Goal: Task Accomplishment & Management: Use online tool/utility

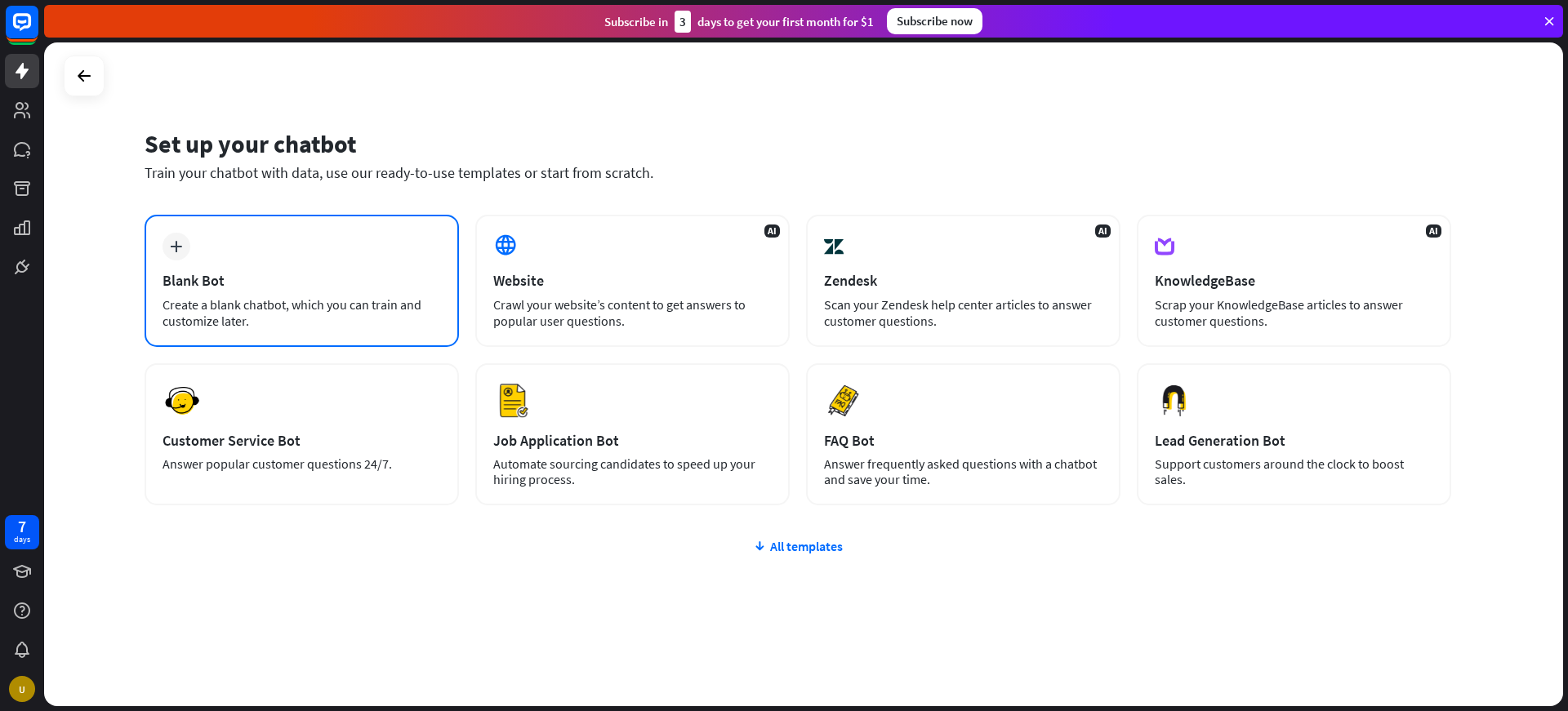
click at [236, 247] on div "plus Blank Bot Create a blank chatbot, which you can train and customize later." at bounding box center [302, 281] width 314 height 132
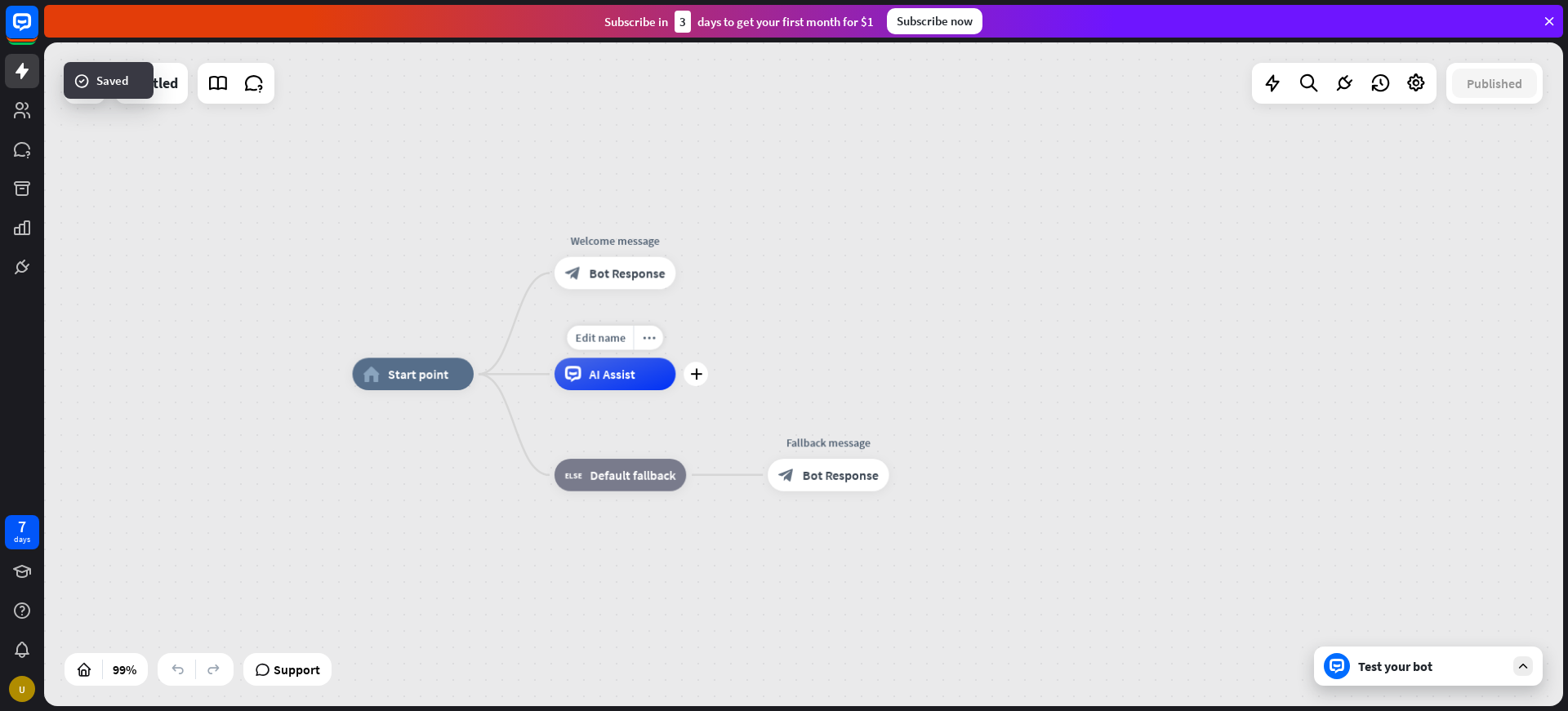
click at [675, 357] on div "Edit name more_horiz plus AI Assist" at bounding box center [615, 373] width 121 height 33
click at [672, 290] on div "Edit name more_horiz plus Welcome message block_bot_response Bot Response" at bounding box center [615, 273] width 121 height 33
click at [425, 135] on div "home_2 Start point Welcome message block_bot_response Bot Response AI Assist bl…" at bounding box center [804, 374] width 1519 height 664
click at [80, 84] on icon at bounding box center [85, 83] width 19 height 19
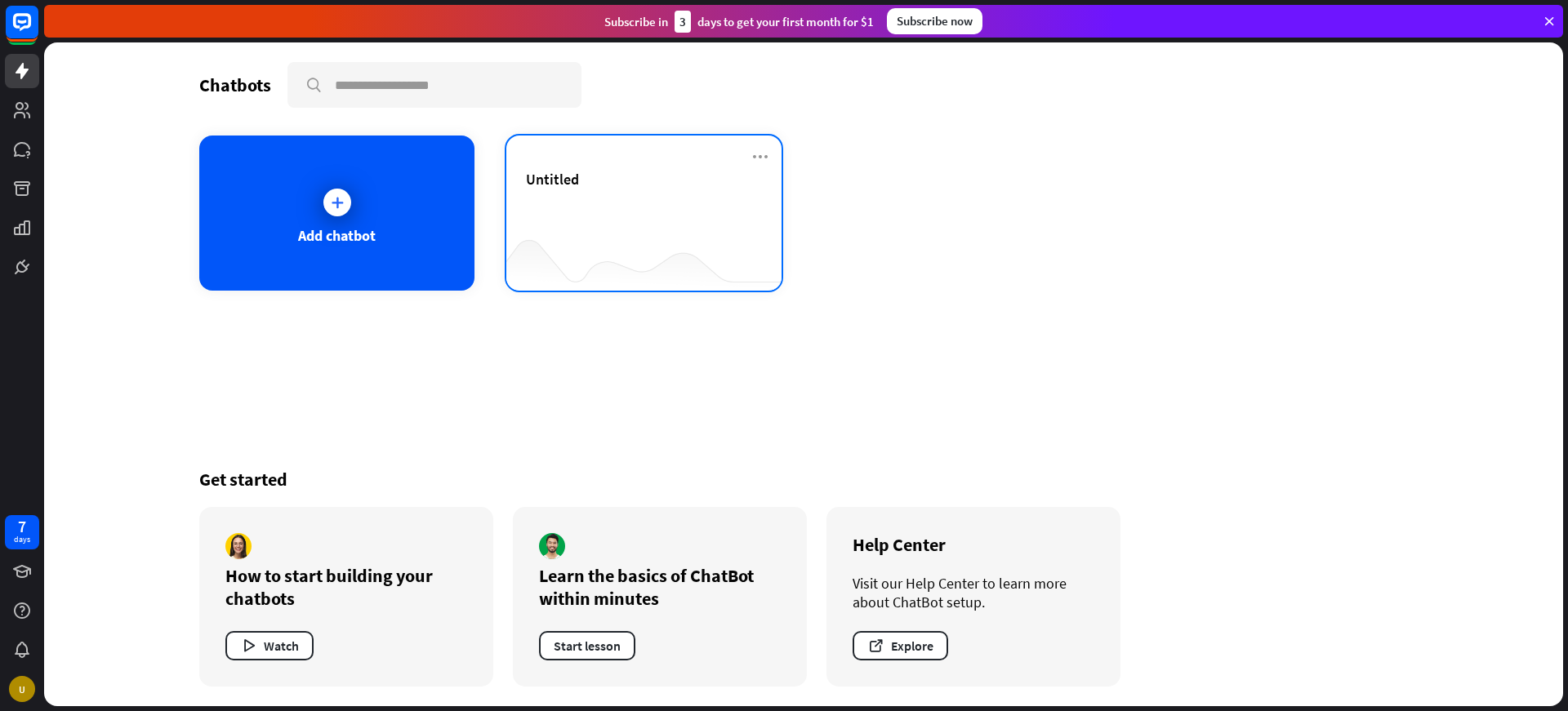
click at [576, 215] on div "Untitled" at bounding box center [644, 198] width 236 height 57
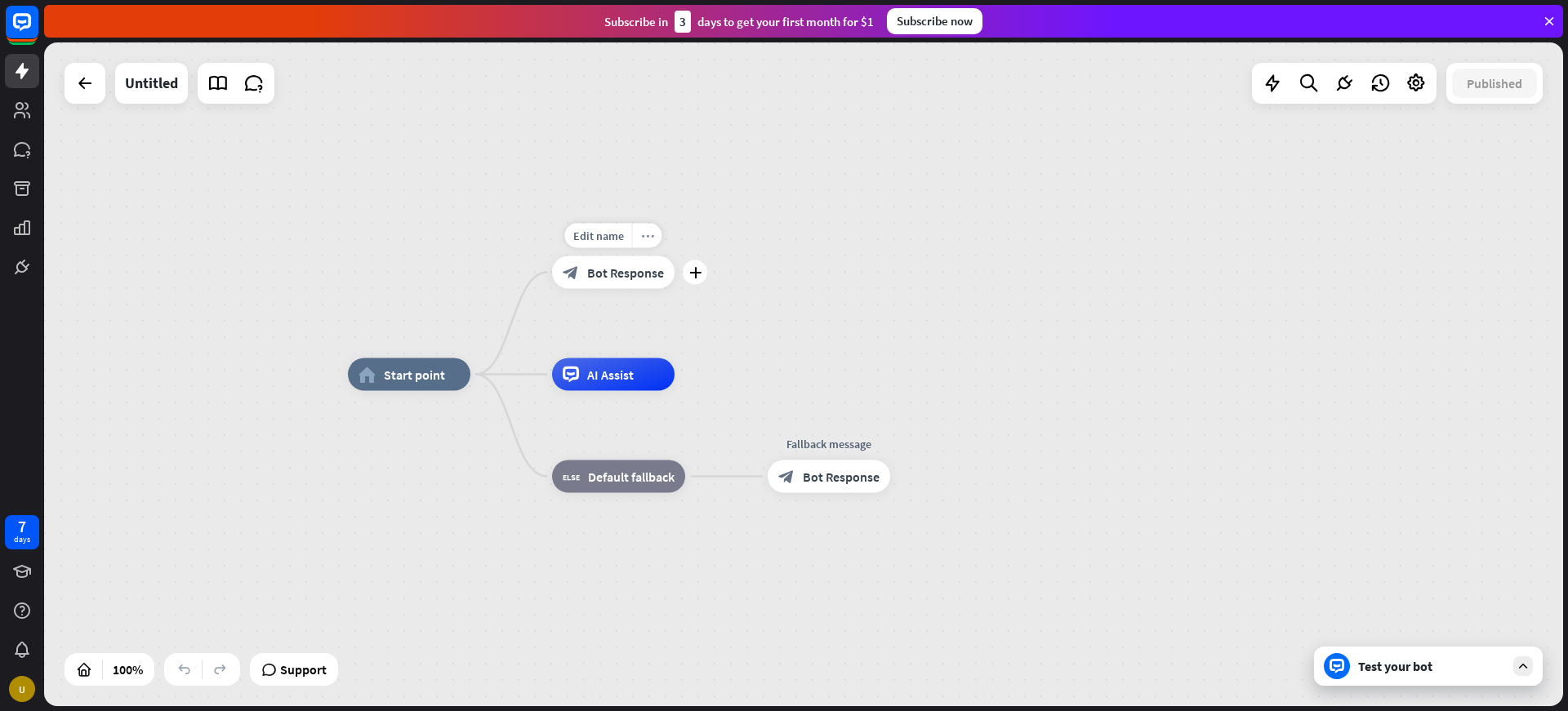
click at [653, 237] on icon "more_horiz" at bounding box center [648, 236] width 13 height 12
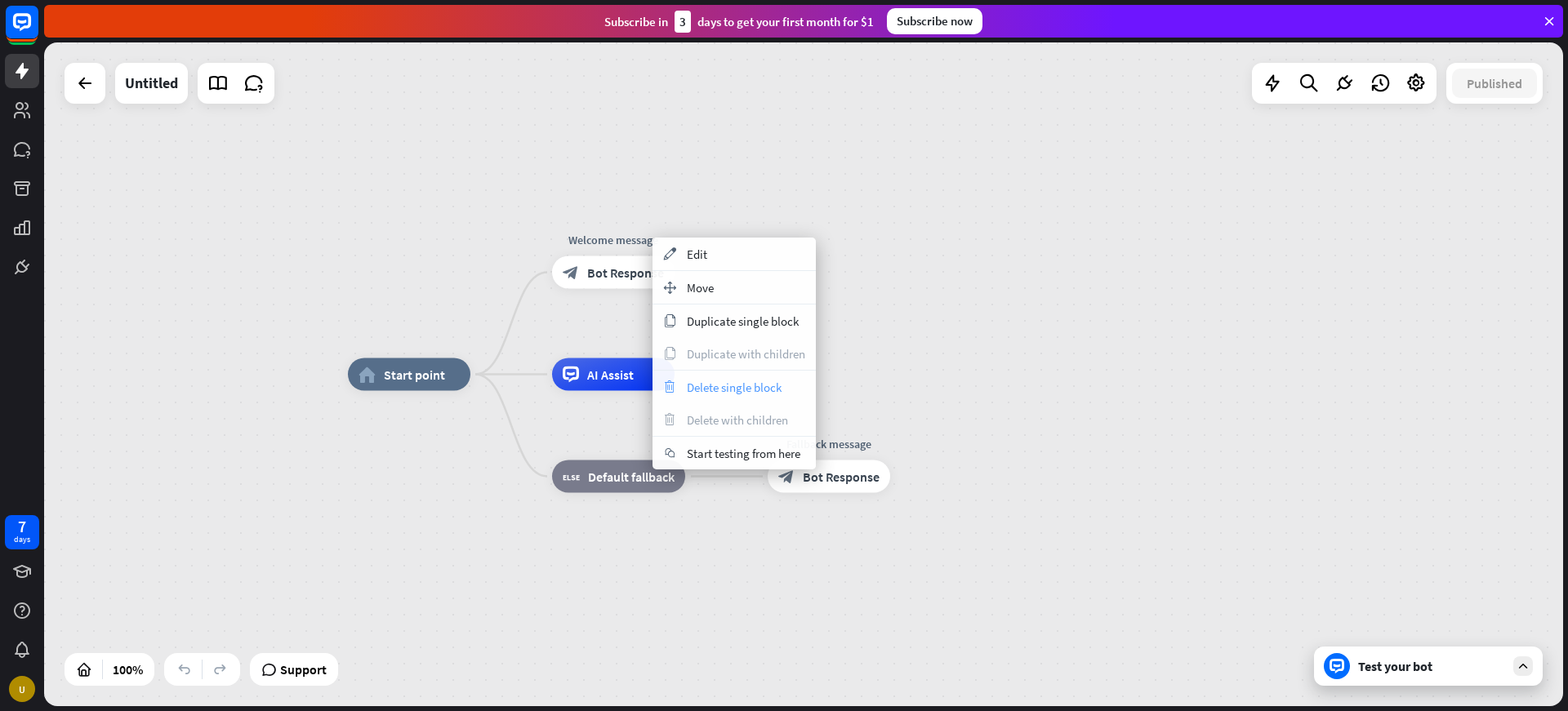
click at [753, 392] on span "Delete single block" at bounding box center [733, 387] width 94 height 16
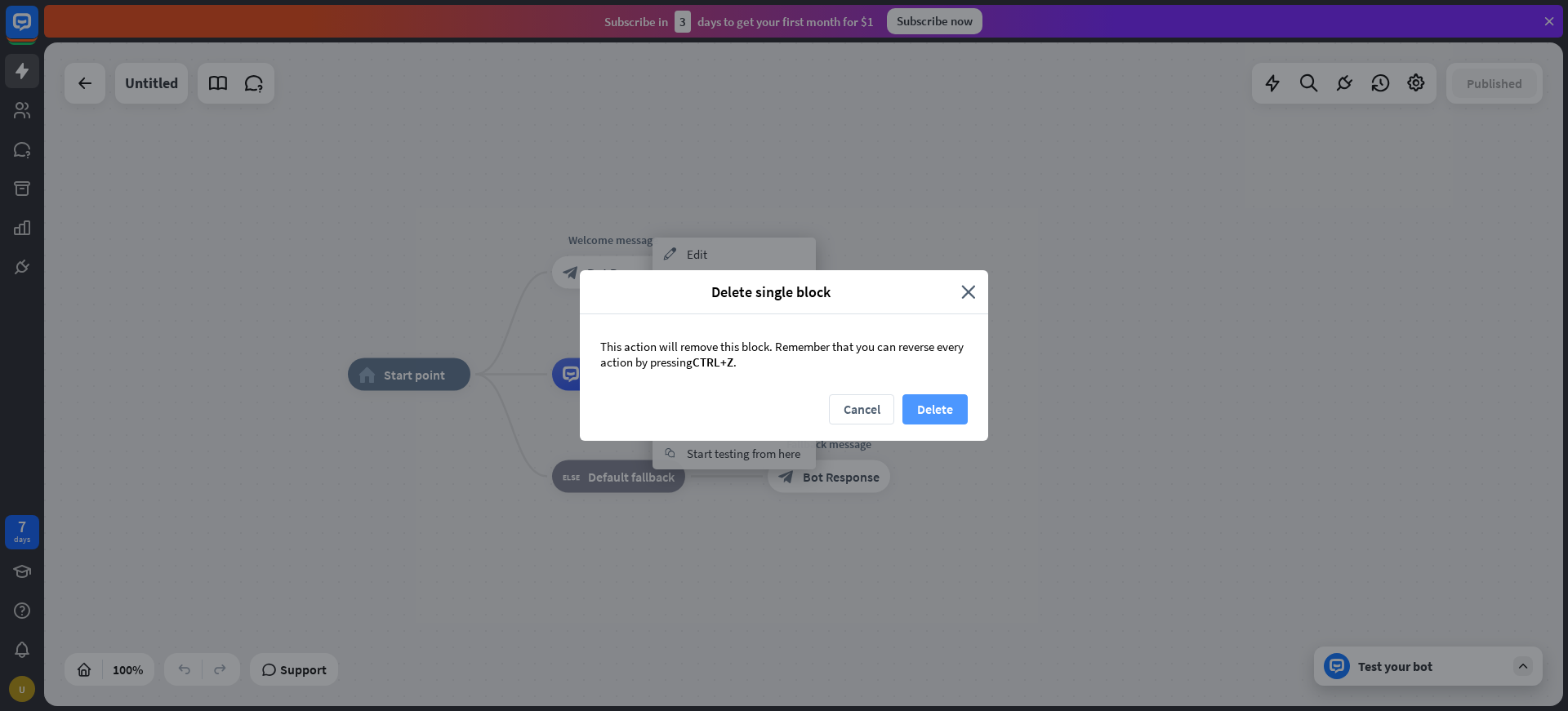
click at [924, 403] on button "Delete" at bounding box center [935, 409] width 65 height 30
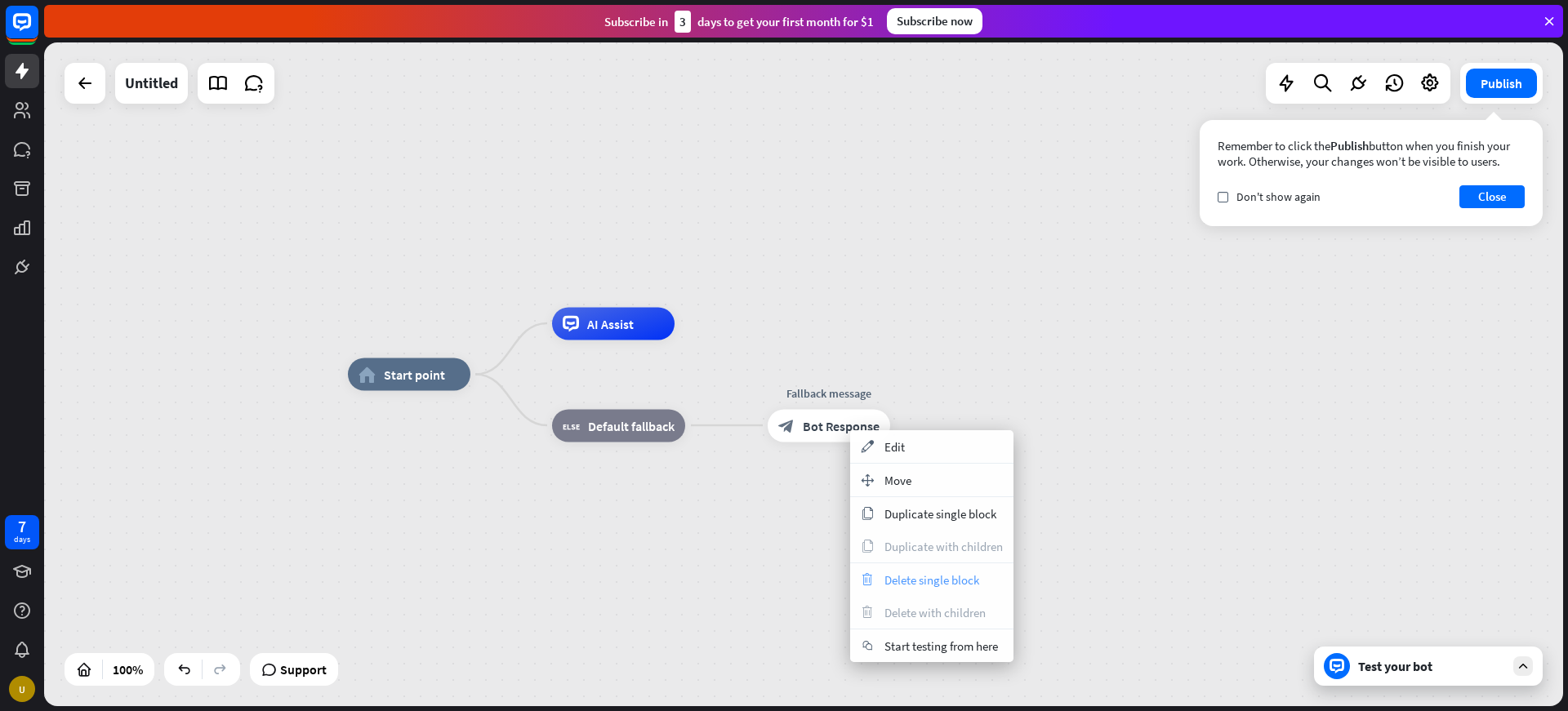
click at [937, 580] on span "Delete single block" at bounding box center [931, 580] width 94 height 16
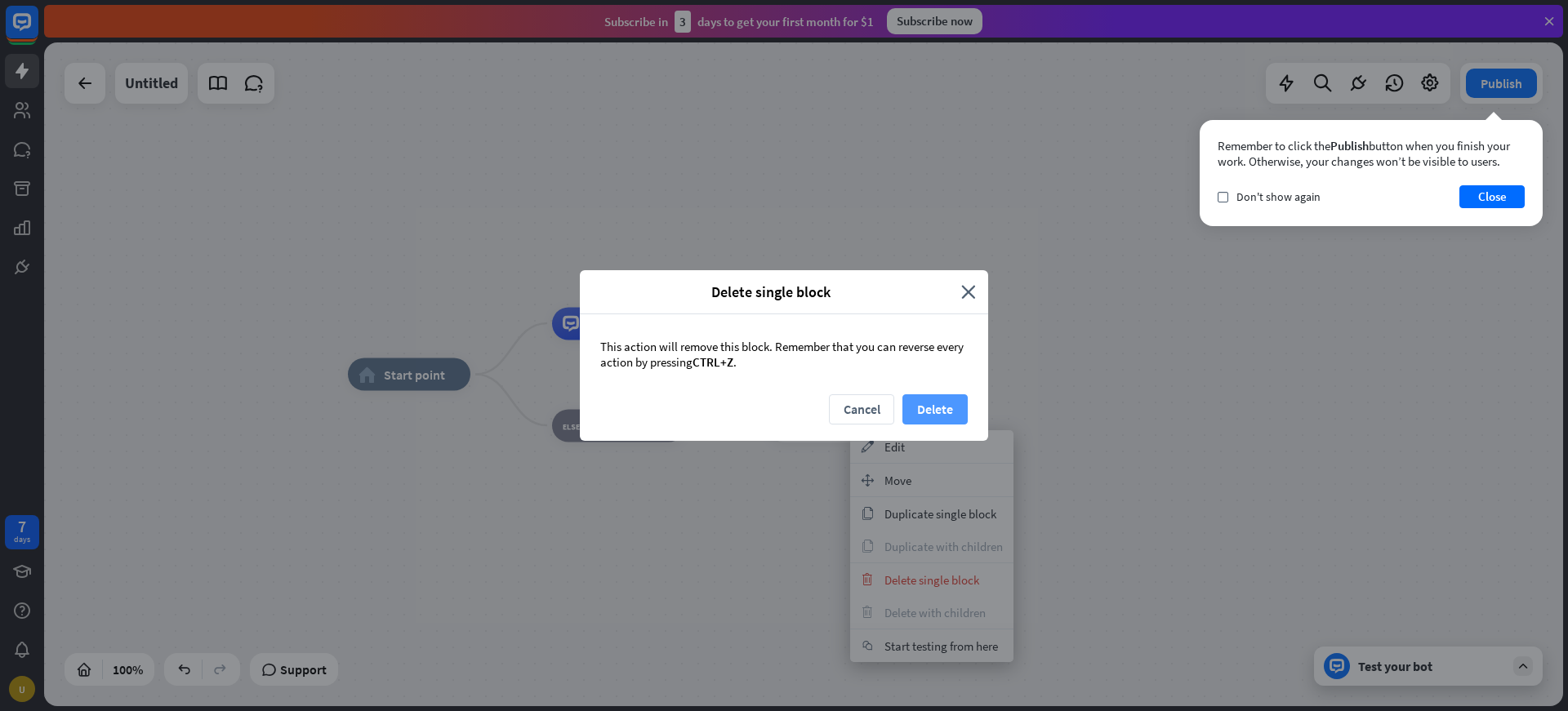
click at [917, 412] on button "Delete" at bounding box center [935, 409] width 65 height 30
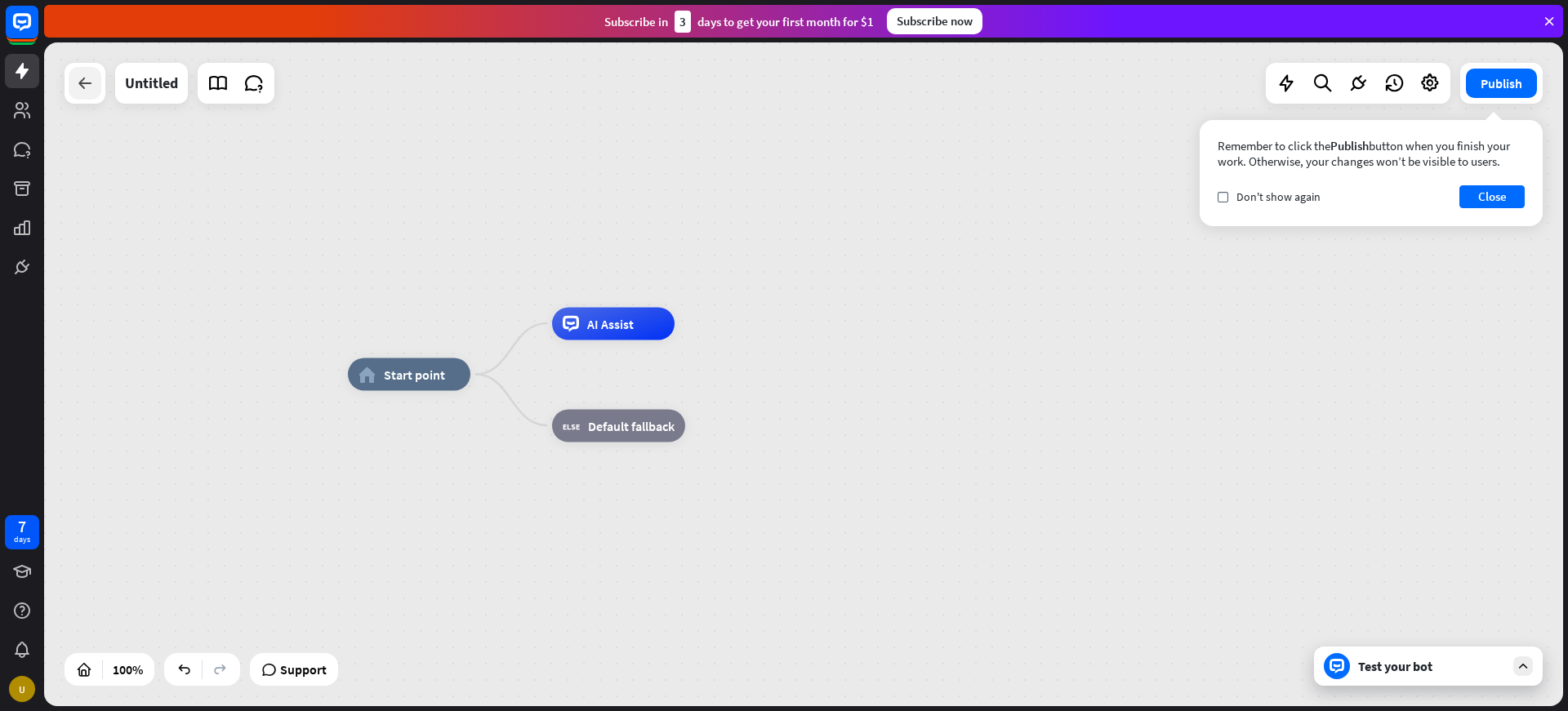
click at [98, 95] on div at bounding box center [85, 83] width 33 height 33
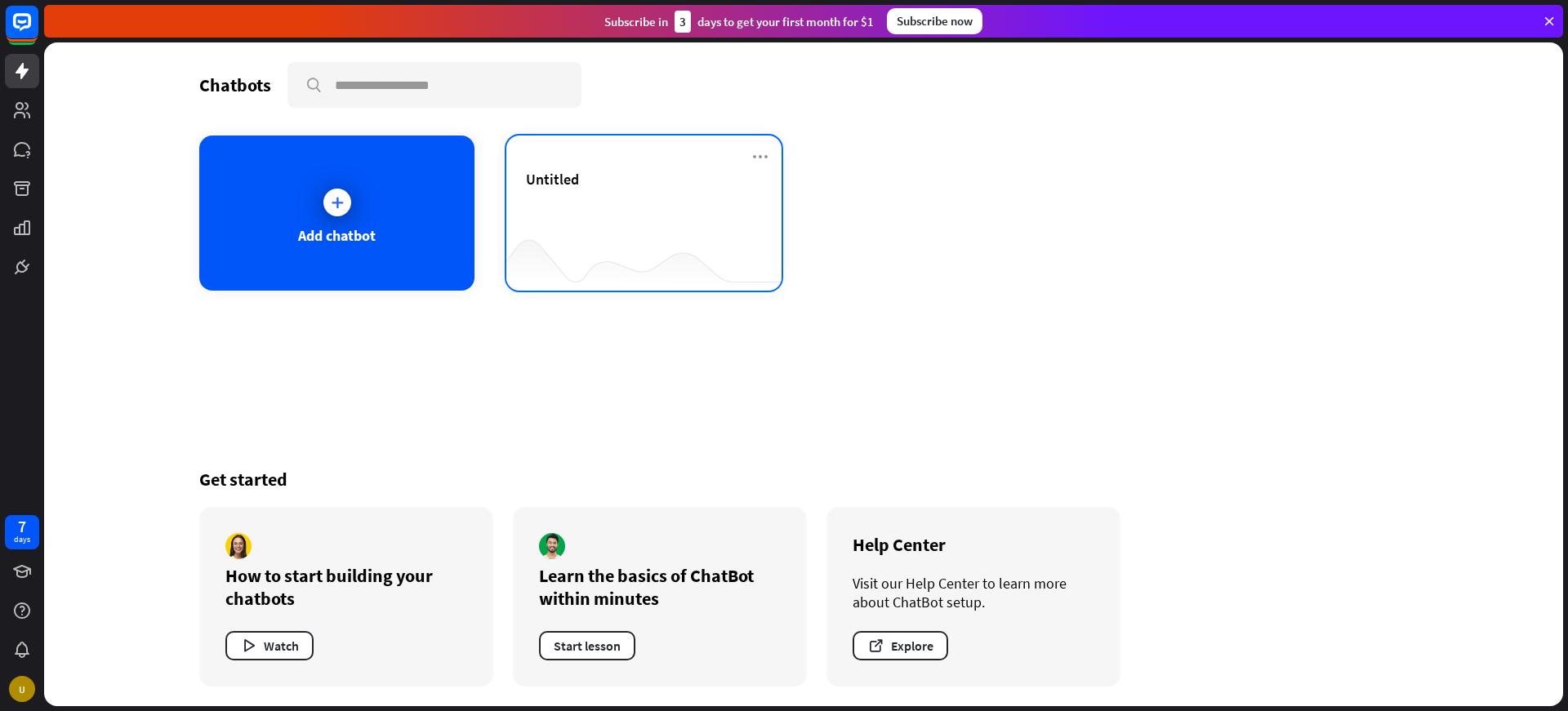
click at [770, 151] on div "Untitled" at bounding box center [644, 213] width 275 height 155
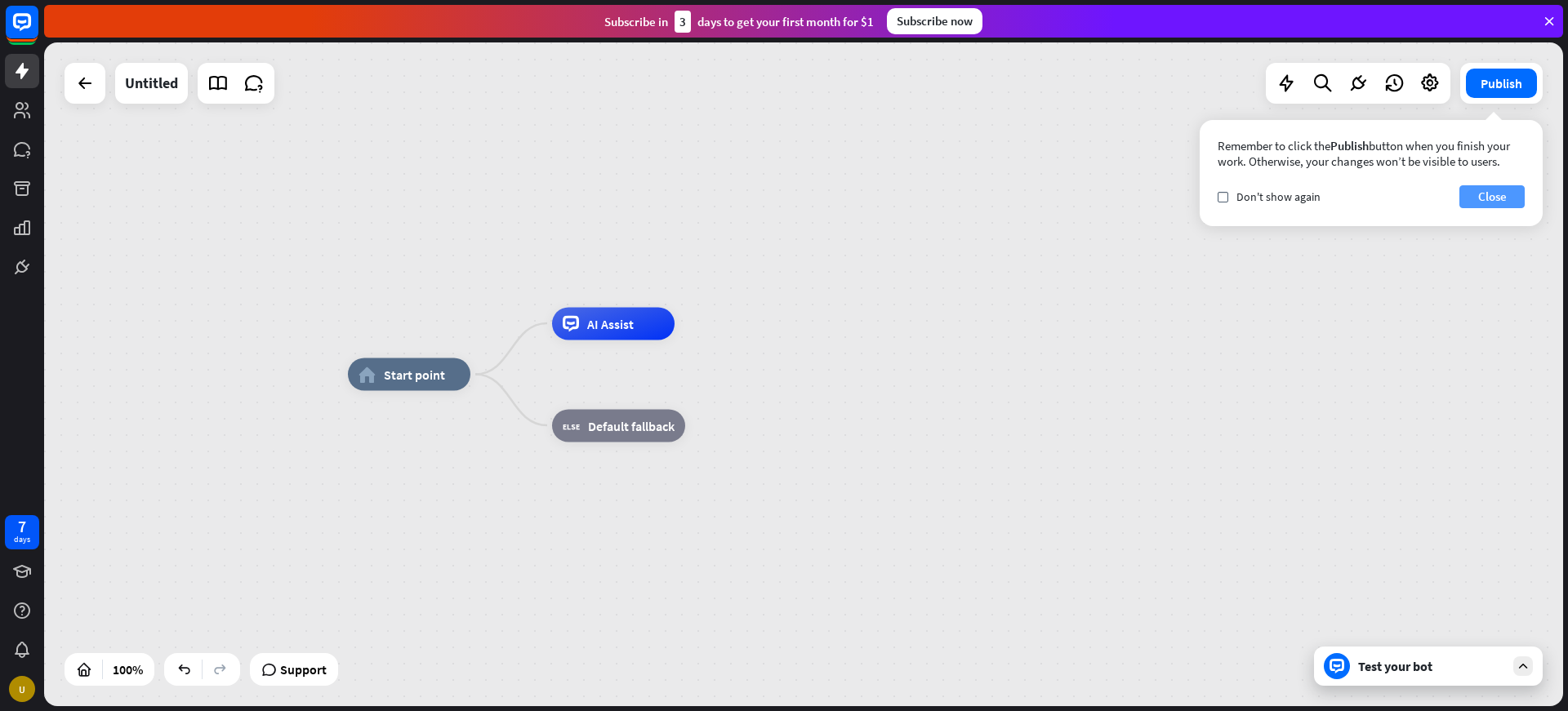
click at [1519, 188] on button "Close" at bounding box center [1492, 197] width 65 height 23
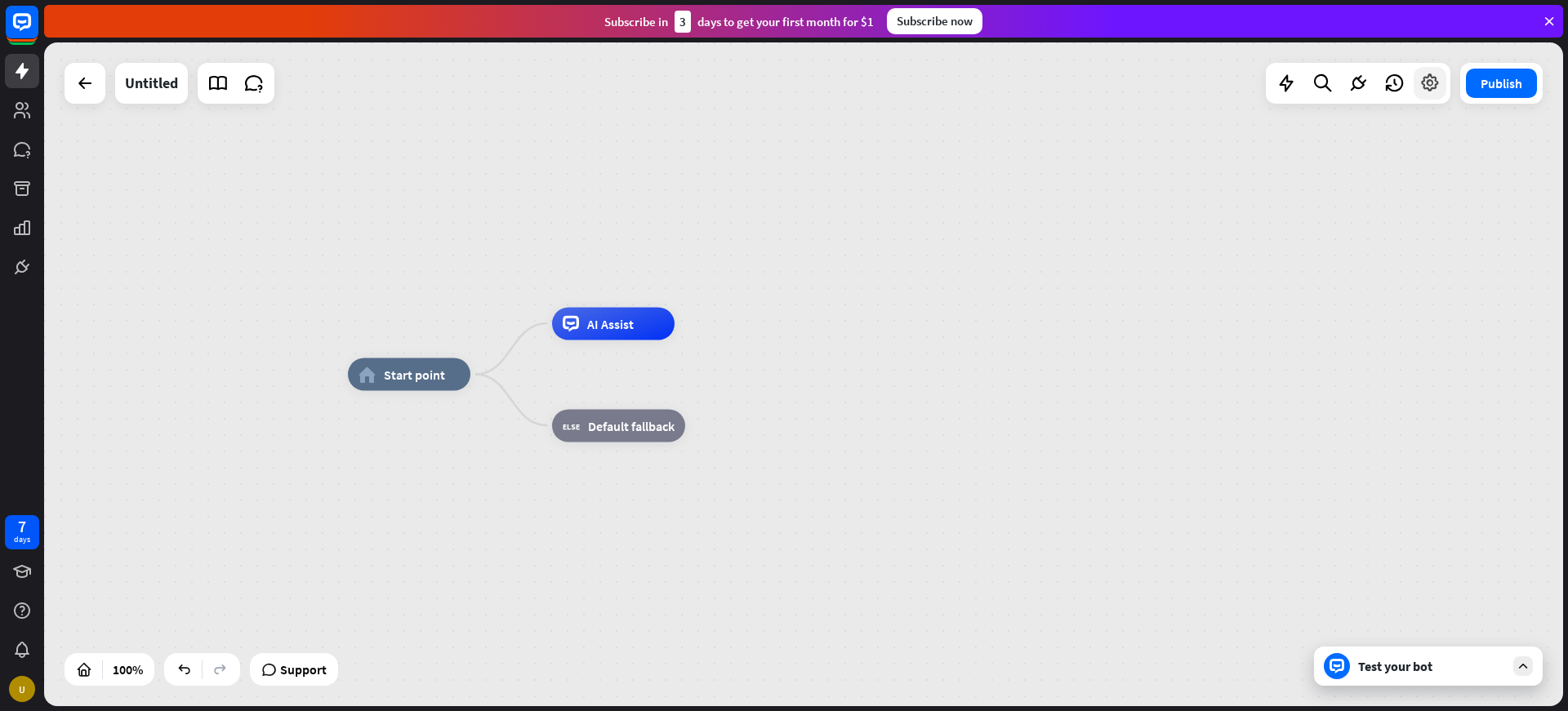
click at [1432, 95] on div at bounding box center [1429, 83] width 33 height 33
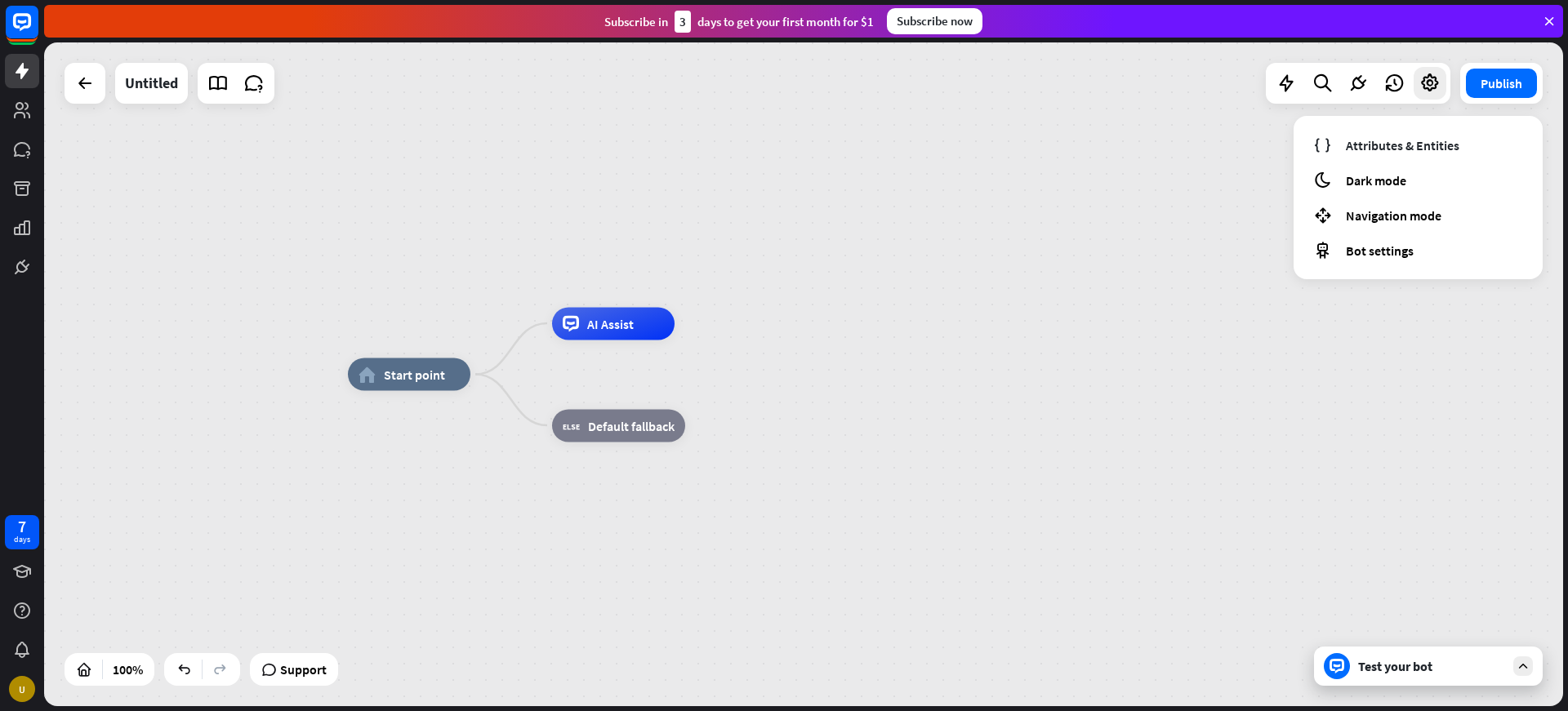
click at [957, 281] on div "home_2 Start point AI Assist block_fallback Default fallback" at bounding box center [804, 374] width 1519 height 664
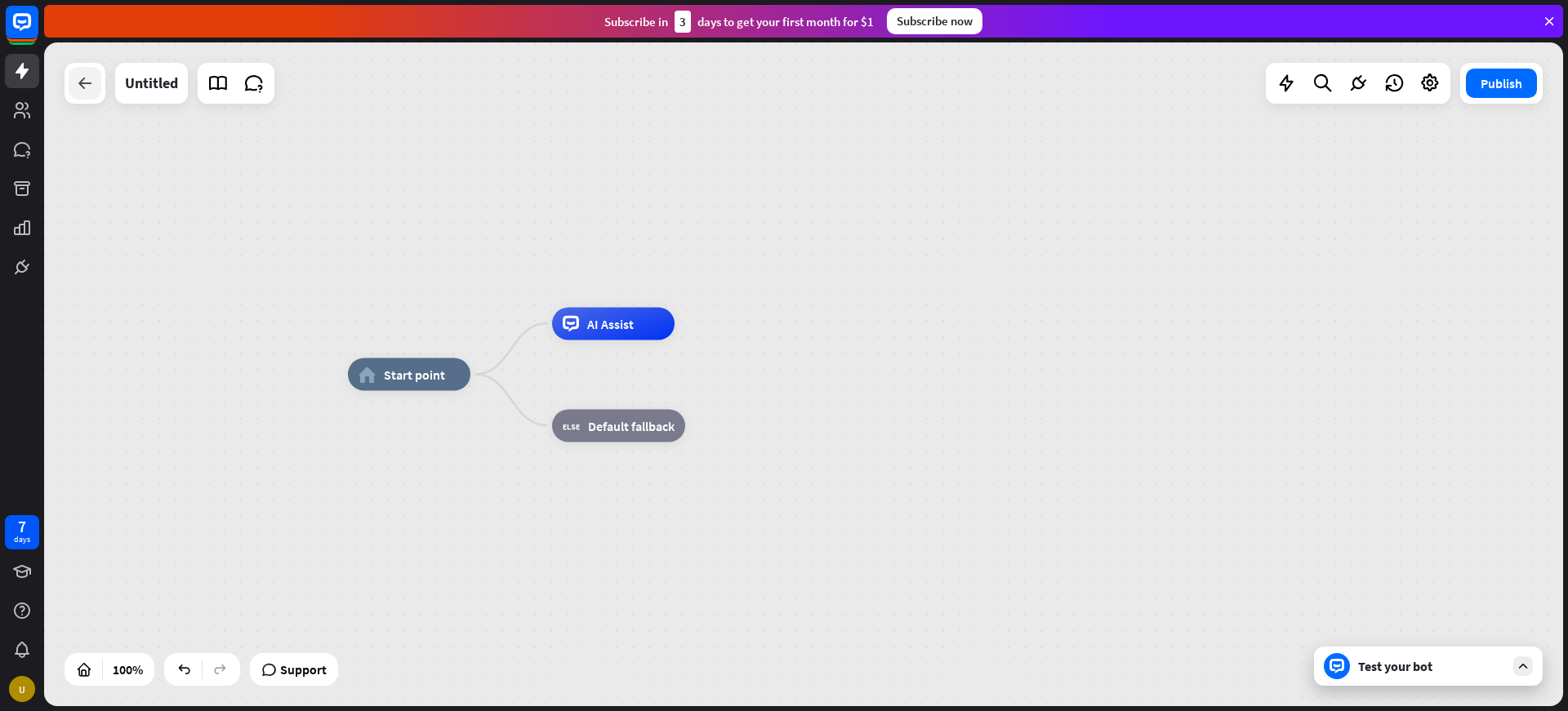
click at [94, 73] on div at bounding box center [85, 83] width 33 height 33
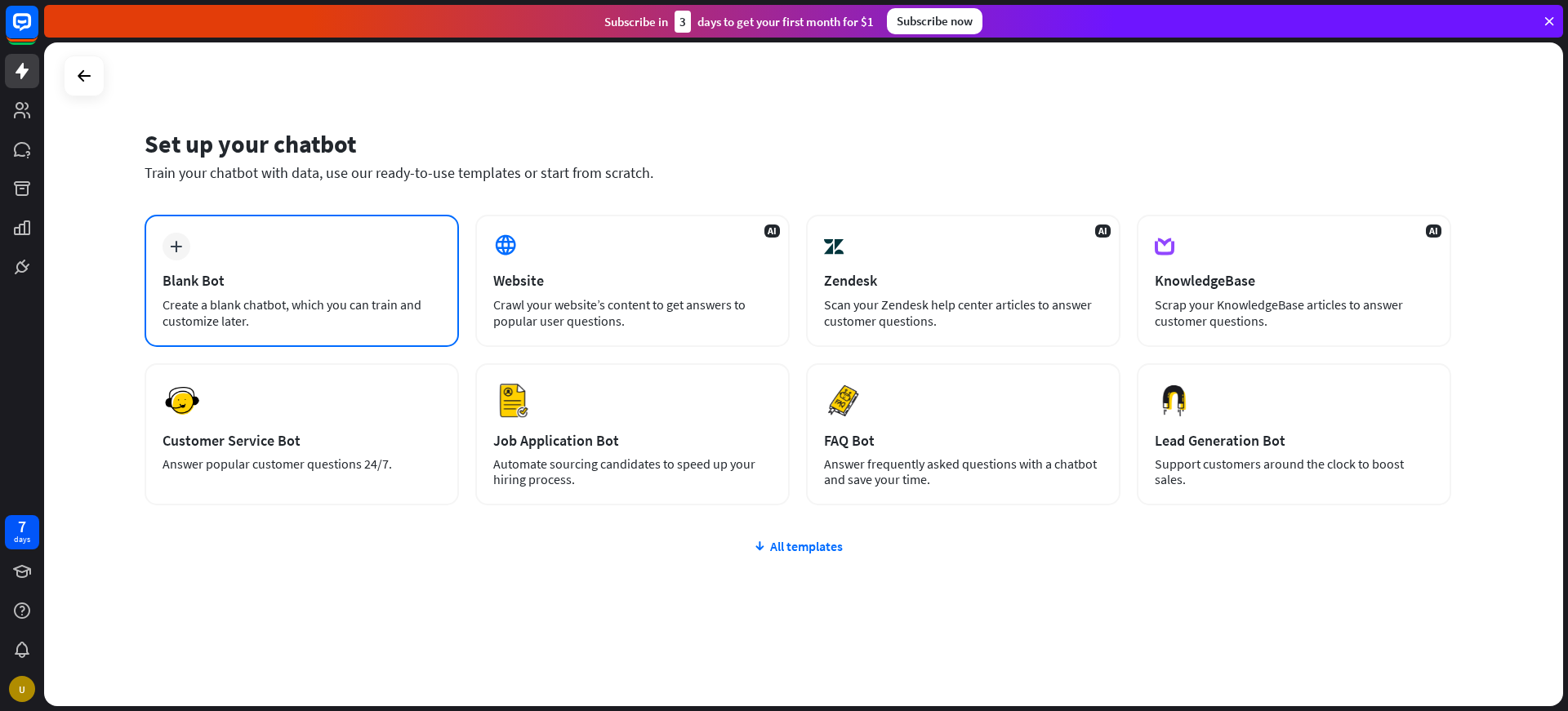
click at [274, 264] on div "plus Blank Bot Create a blank chatbot, which you can train and customize later." at bounding box center [302, 281] width 314 height 132
click at [86, 76] on icon at bounding box center [84, 76] width 19 height 19
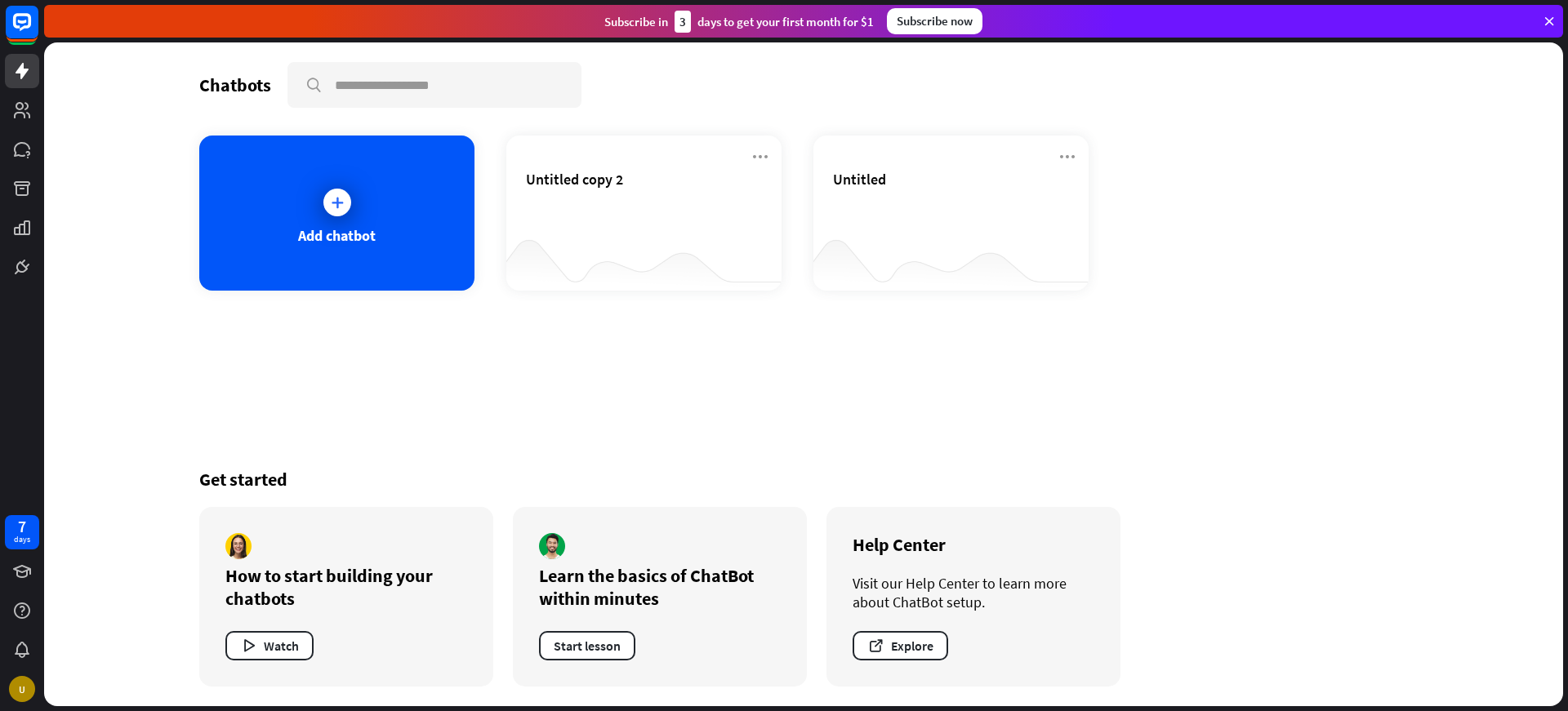
click at [86, 76] on div "Chatbots search Add chatbot Untitled copy 2 Untitled Get started How to start b…" at bounding box center [804, 374] width 1519 height 664
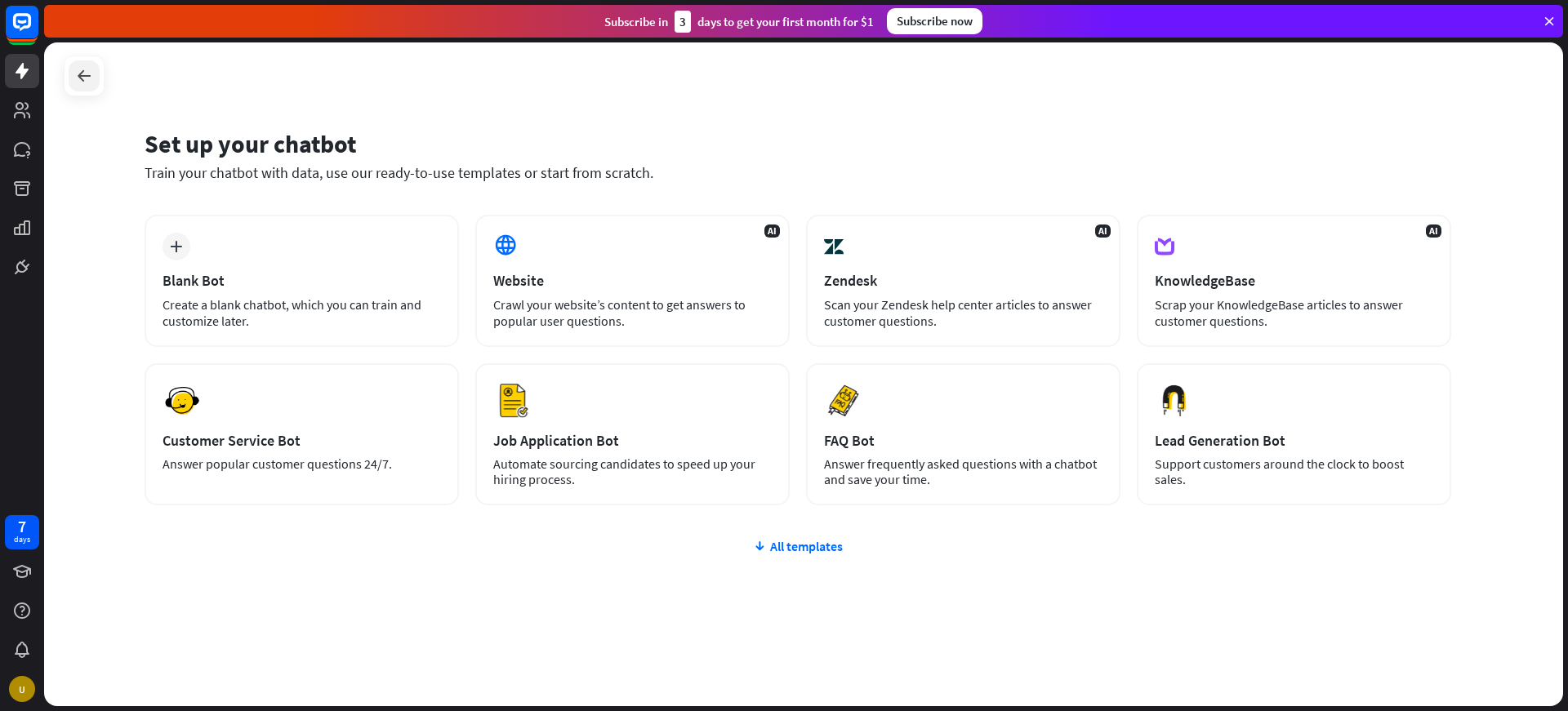
click at [91, 86] on div at bounding box center [84, 75] width 31 height 31
